Goal: Task Accomplishment & Management: Manage account settings

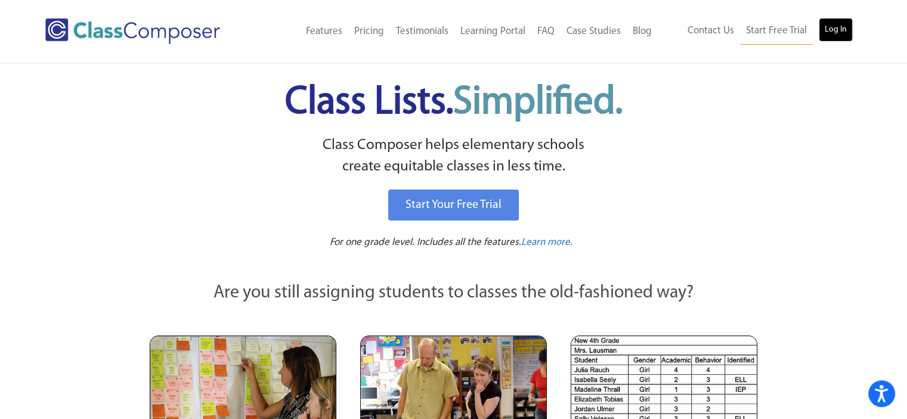
click at [841, 27] on link "Log In" at bounding box center [836, 30] width 34 height 24
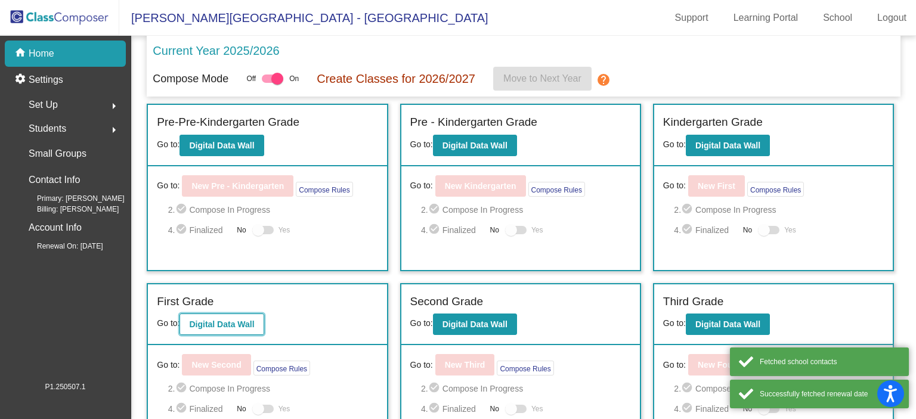
click at [237, 328] on button "Digital Data Wall" at bounding box center [221, 324] width 84 height 21
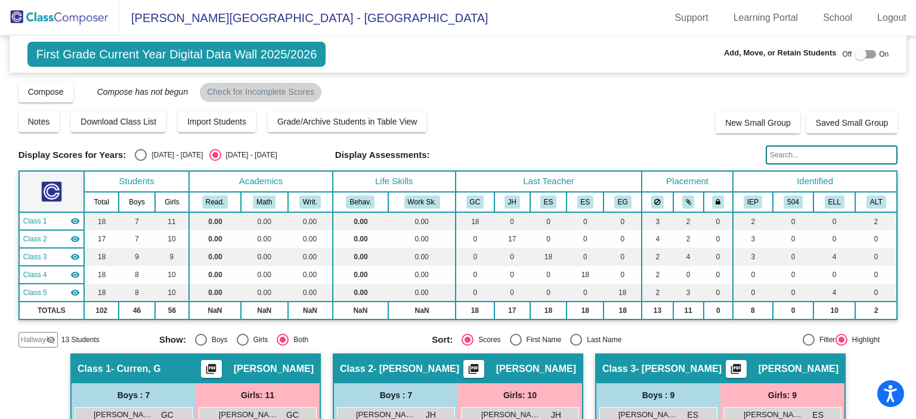
click at [820, 157] on input "text" at bounding box center [831, 154] width 132 height 19
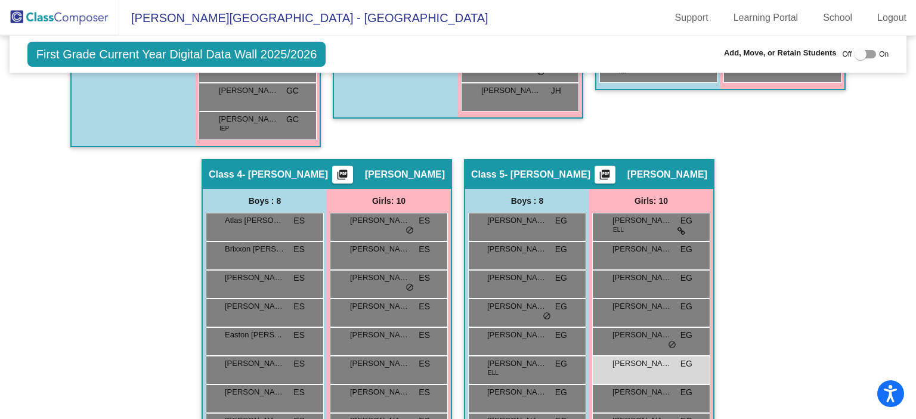
scroll to position [677, 0]
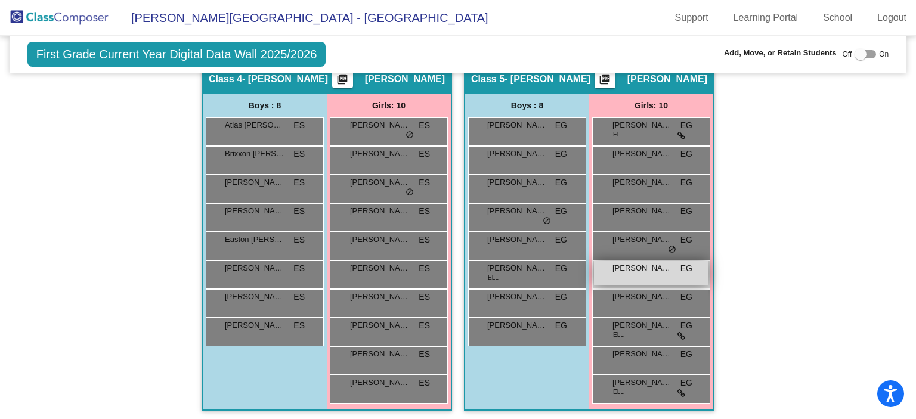
type input "su"
click at [655, 281] on div "[PERSON_NAME] EG lock do_not_disturb_alt" at bounding box center [651, 273] width 114 height 24
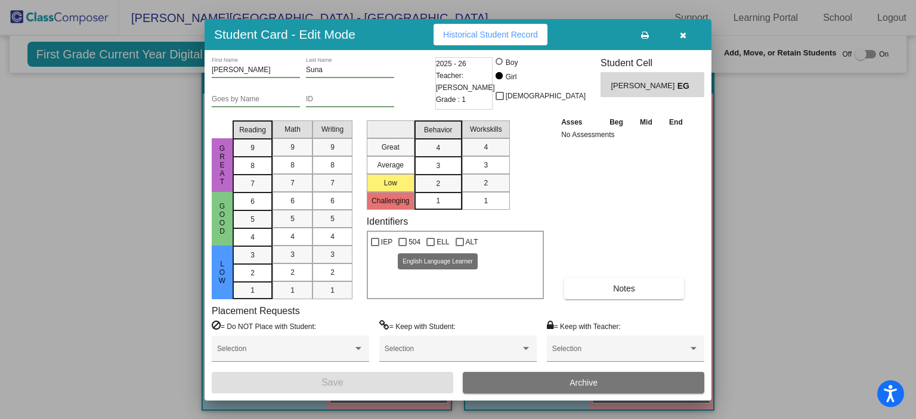
click at [430, 239] on div at bounding box center [430, 242] width 8 height 8
click at [430, 246] on input "ELL" at bounding box center [430, 246] width 1 height 1
checkbox input "true"
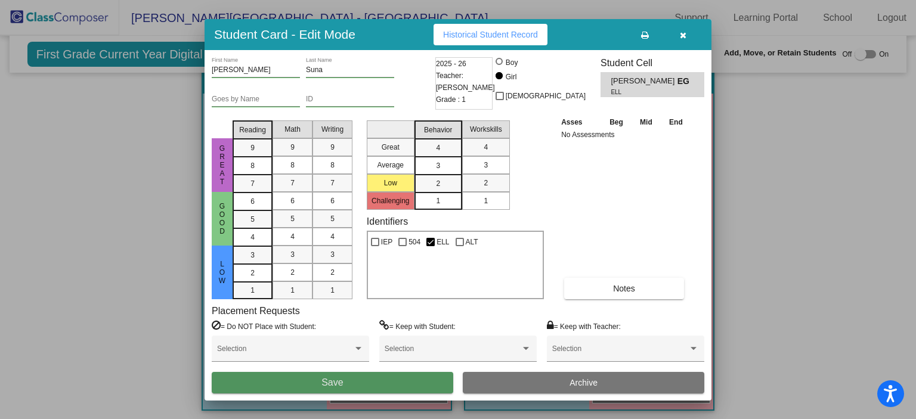
click at [329, 384] on span "Save" at bounding box center [331, 382] width 21 height 10
